Goal: Task Accomplishment & Management: Complete application form

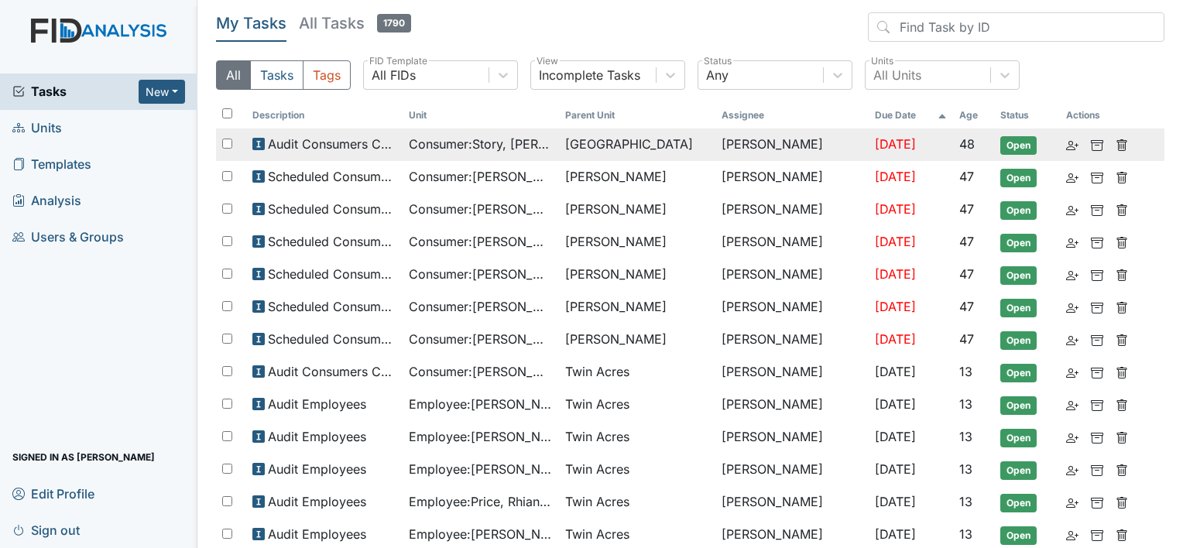
click at [501, 146] on span "Consumer : Story, Miranda" at bounding box center [481, 144] width 144 height 19
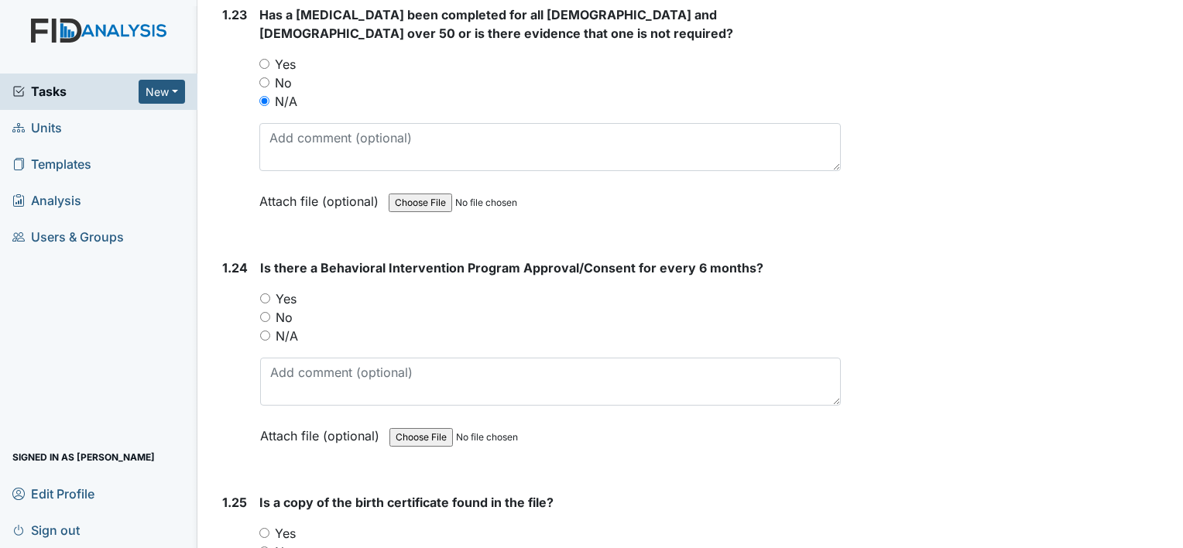
scroll to position [5575, 0]
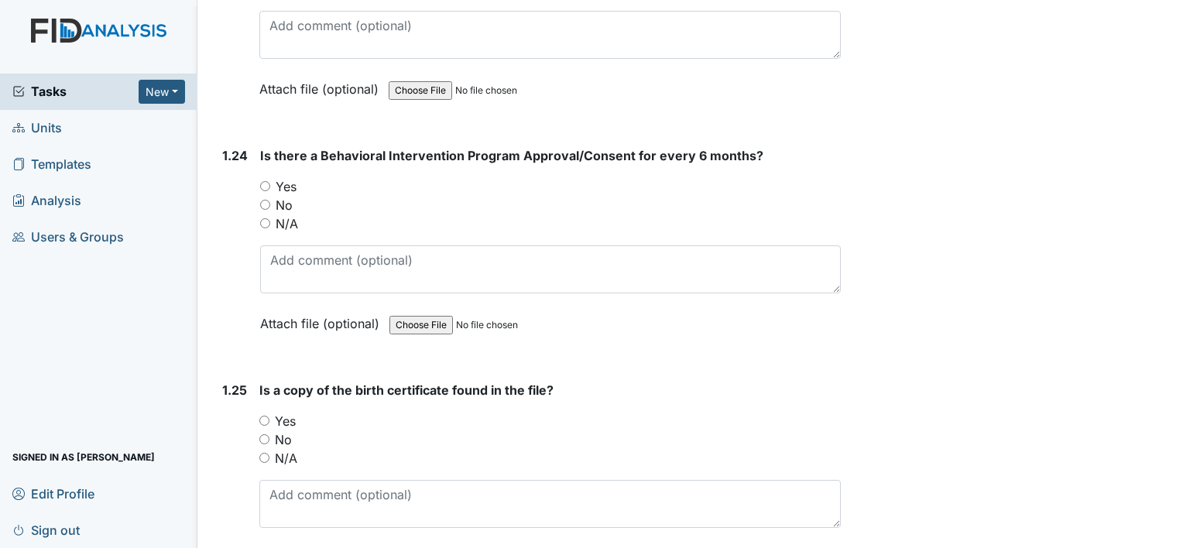
click at [266, 181] on input "Yes" at bounding box center [265, 186] width 10 height 10
radio input "true"
click at [266, 416] on input "Yes" at bounding box center [264, 421] width 10 height 10
radio input "true"
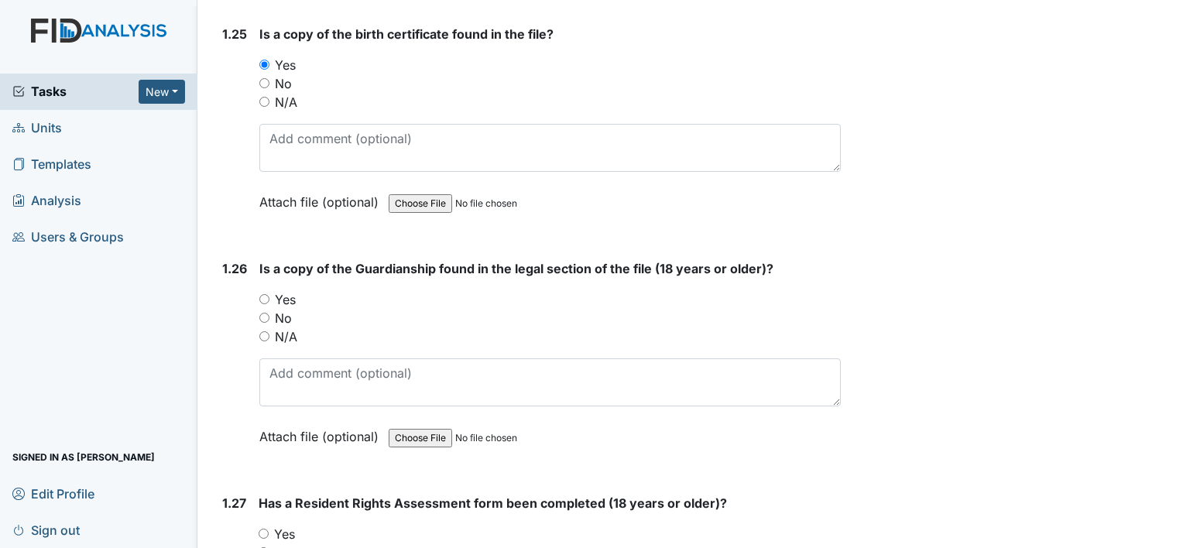
scroll to position [5963, 0]
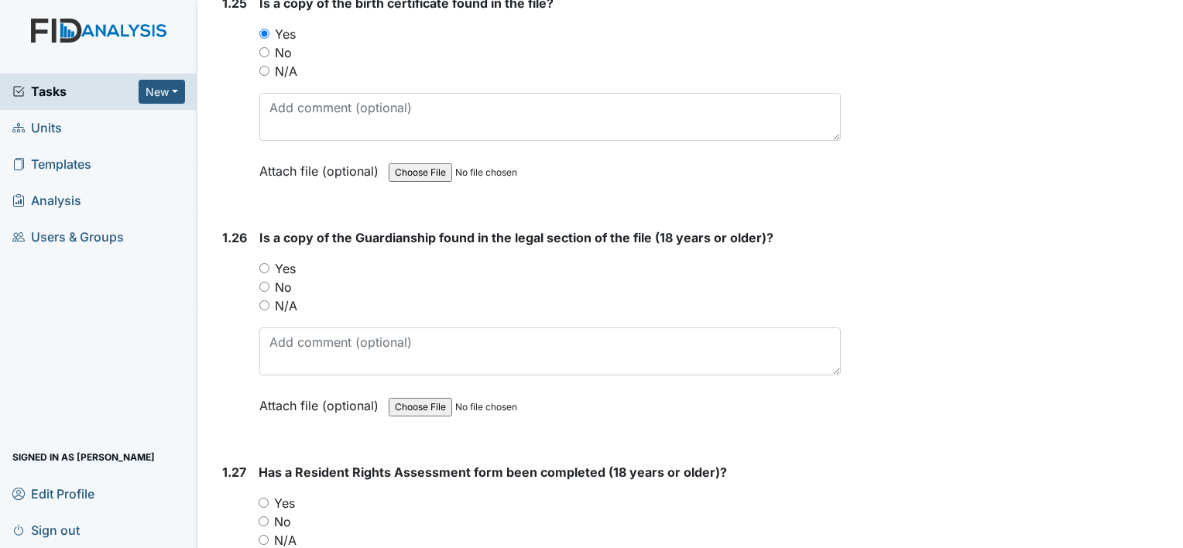
click at [266, 263] on input "Yes" at bounding box center [264, 268] width 10 height 10
radio input "true"
click at [263, 498] on input "Yes" at bounding box center [264, 503] width 10 height 10
radio input "true"
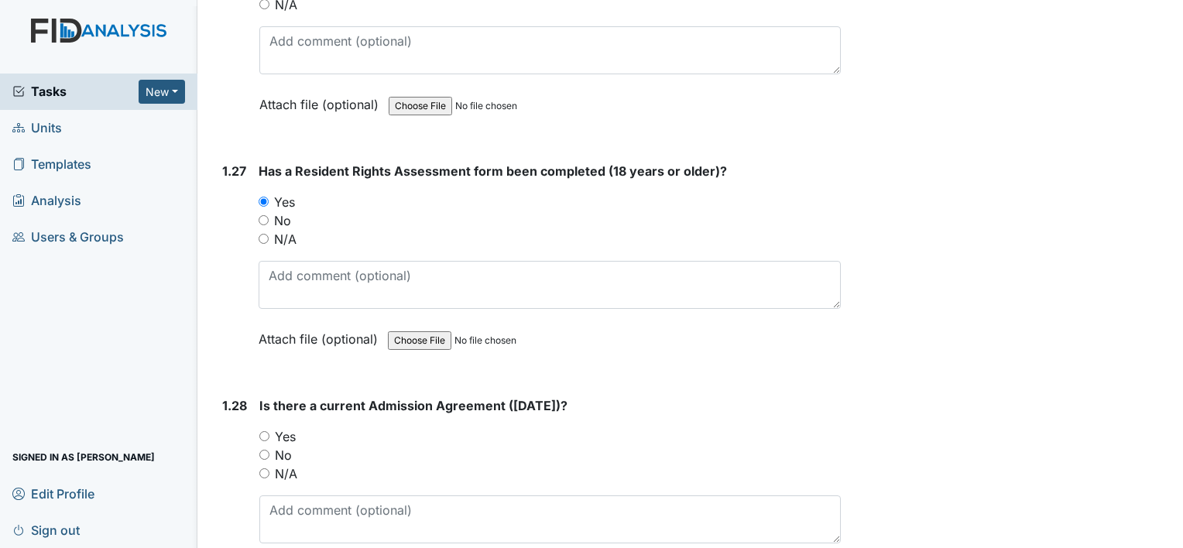
scroll to position [6272, 0]
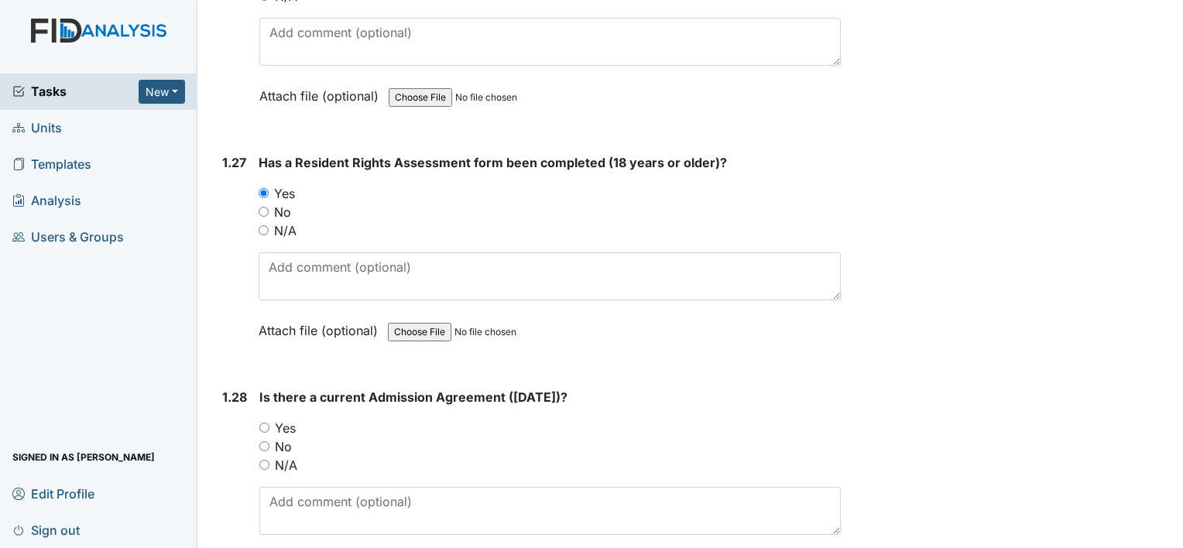
click at [266, 423] on input "Yes" at bounding box center [264, 428] width 10 height 10
radio input "true"
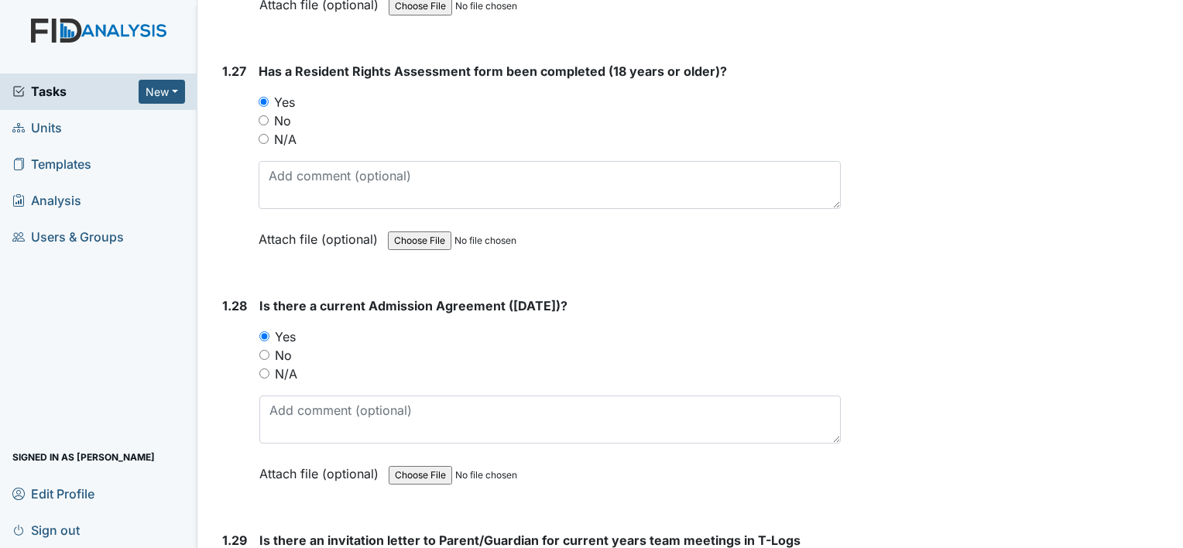
scroll to position [6660, 0]
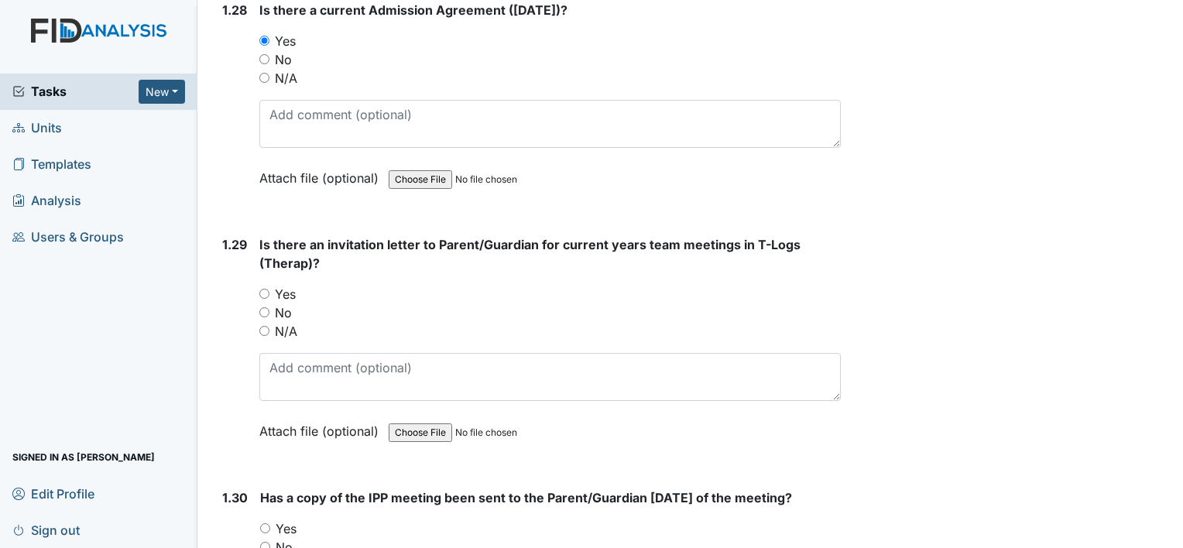
click at [259, 289] on input "Yes" at bounding box center [264, 294] width 10 height 10
radio input "true"
click at [266, 326] on input "N/A" at bounding box center [264, 331] width 10 height 10
radio input "true"
click at [264, 523] on input "Yes" at bounding box center [265, 528] width 10 height 10
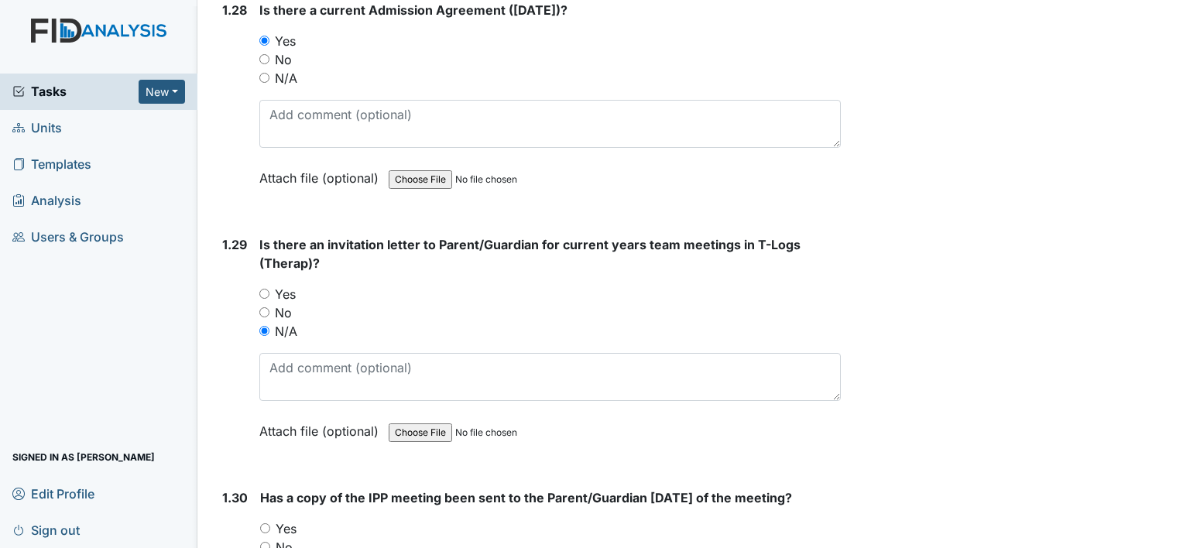
radio input "true"
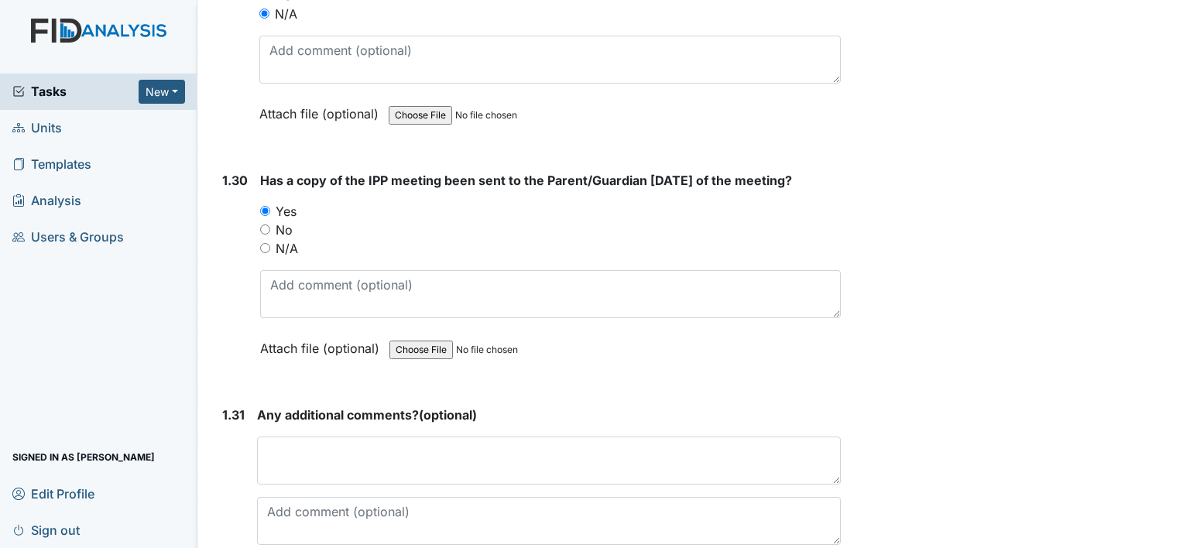
scroll to position [7041, 0]
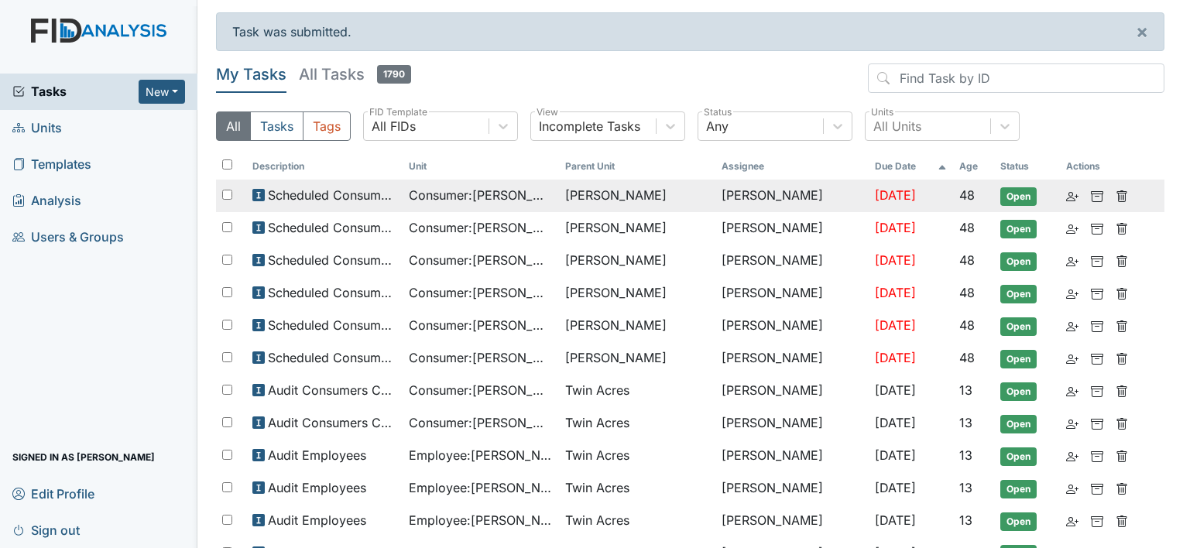
click at [472, 204] on td "Consumer : Applegate, Barbara" at bounding box center [481, 196] width 156 height 33
